Goal: Information Seeking & Learning: Check status

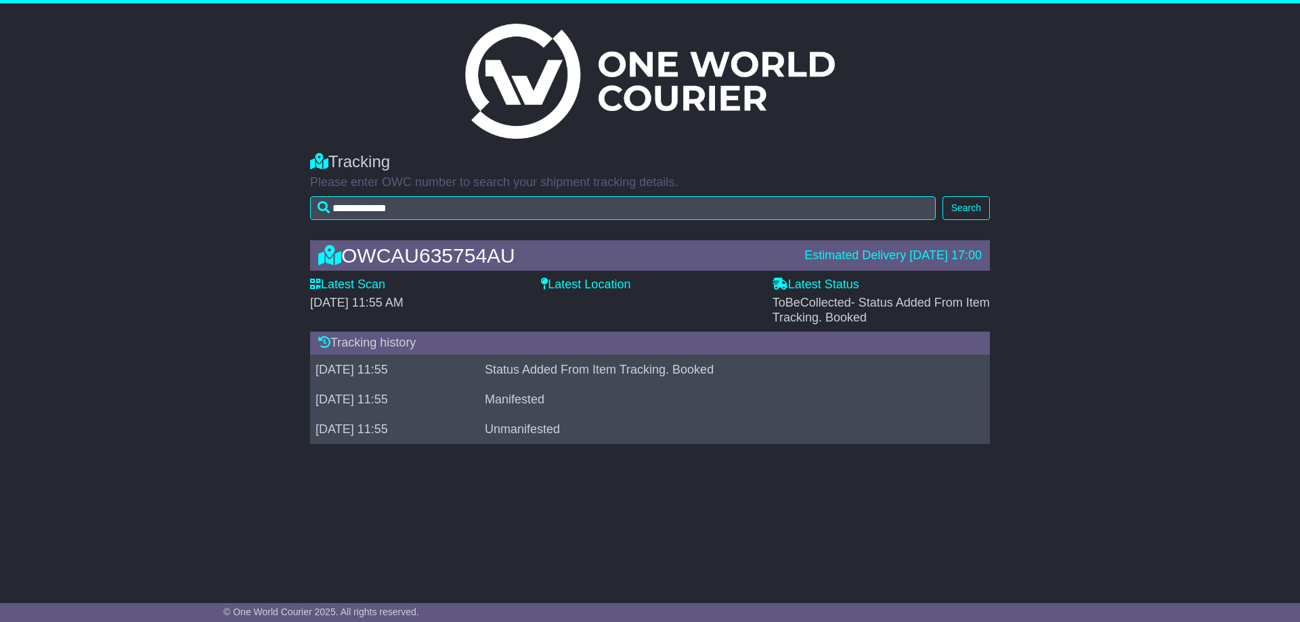
drag, startPoint x: 929, startPoint y: 319, endPoint x: 660, endPoint y: 265, distance: 274.3
click at [660, 265] on div "OWCAU635754AU Estimated Delivery [DATE] 17:00 Latest Scan [DATE] 11:55 AM Lates…" at bounding box center [650, 346] width 694 height 238
click at [797, 277] on div "OWCAU635754AU Estimated Delivery [DATE] 17:00 Latest Scan [DATE] 11:55 AM Lates…" at bounding box center [650, 346] width 694 height 238
drag, startPoint x: 610, startPoint y: 283, endPoint x: 522, endPoint y: 280, distance: 87.4
click at [609, 283] on label "Latest Location" at bounding box center [585, 285] width 89 height 15
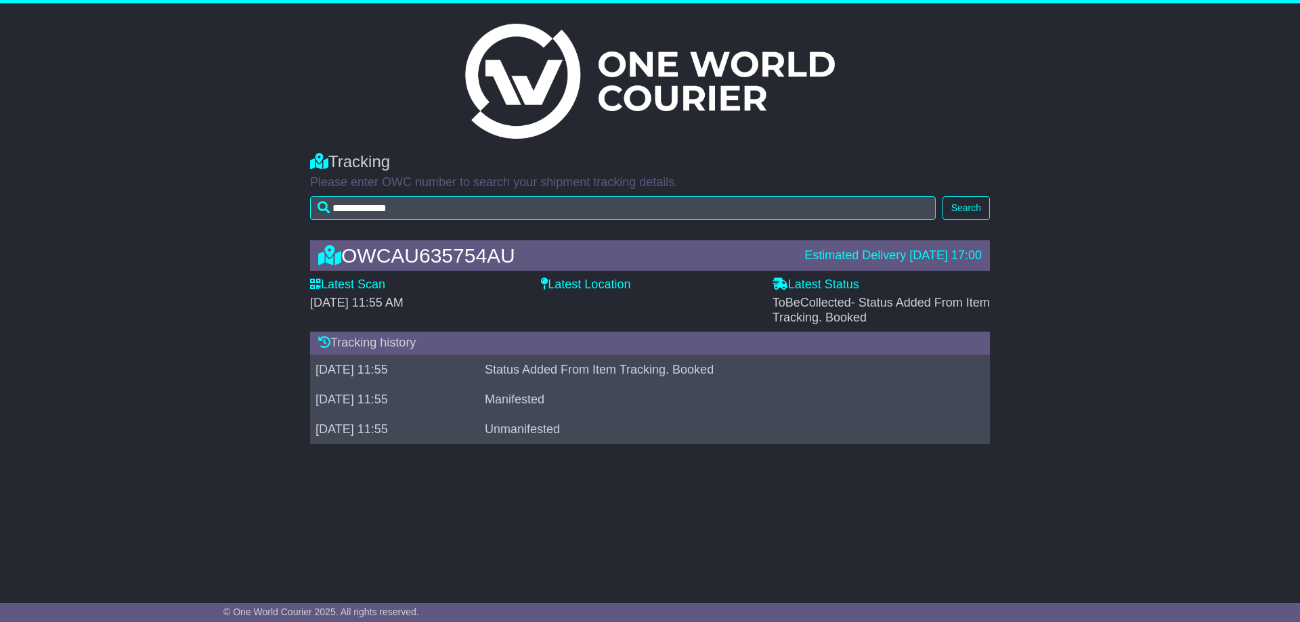
click at [522, 280] on div "Latest Scan [DATE] 11:55 AM" at bounding box center [418, 294] width 217 height 33
click at [373, 280] on label "Latest Scan" at bounding box center [347, 285] width 75 height 15
click at [314, 285] on icon at bounding box center [315, 284] width 11 height 12
drag, startPoint x: 323, startPoint y: 345, endPoint x: 514, endPoint y: 457, distance: 221.6
click at [514, 457] on div "OWCAU635754AU Estimated Delivery [DATE] 17:00 Latest Scan [DATE] 11:55 AM Lates…" at bounding box center [650, 346] width 694 height 238
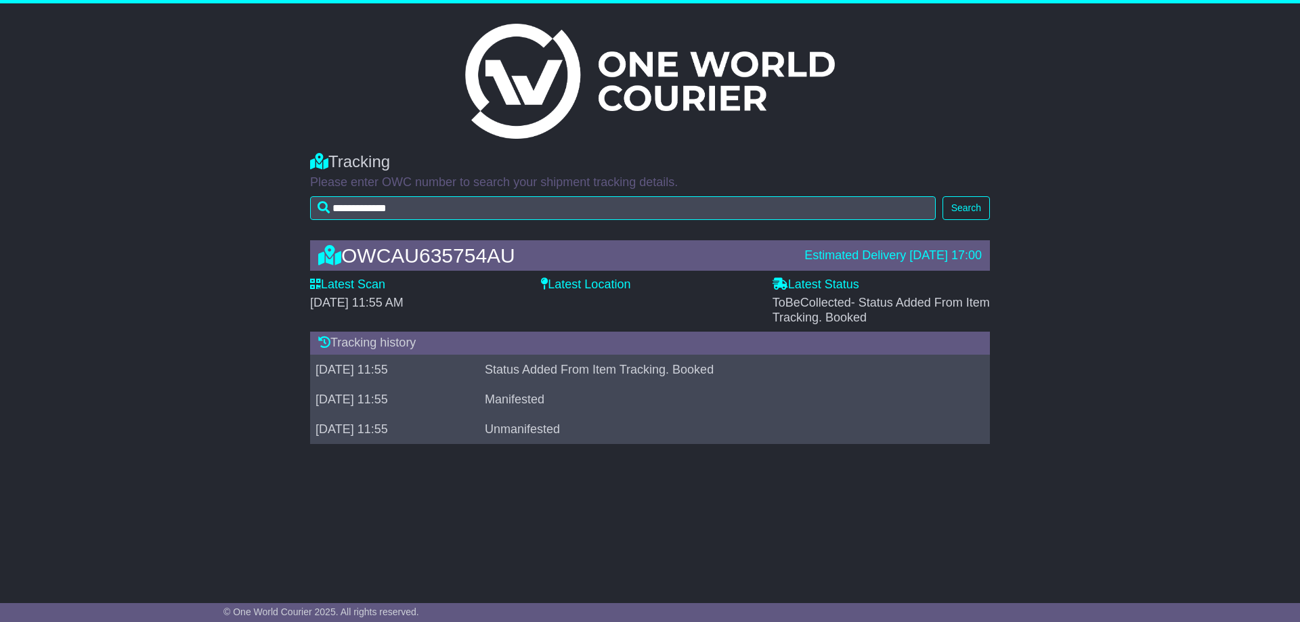
click at [620, 427] on td "Unmanifested" at bounding box center [724, 430] width 488 height 30
